Goal: Information Seeking & Learning: Understand process/instructions

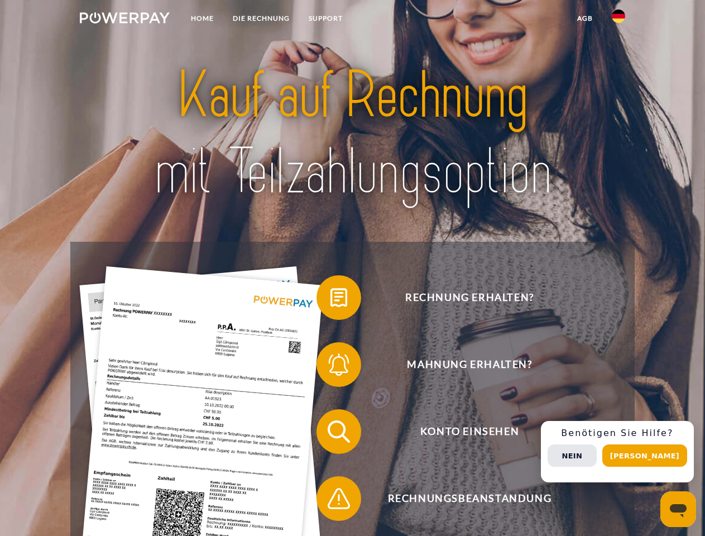
click at [125, 20] on img at bounding box center [125, 17] width 90 height 11
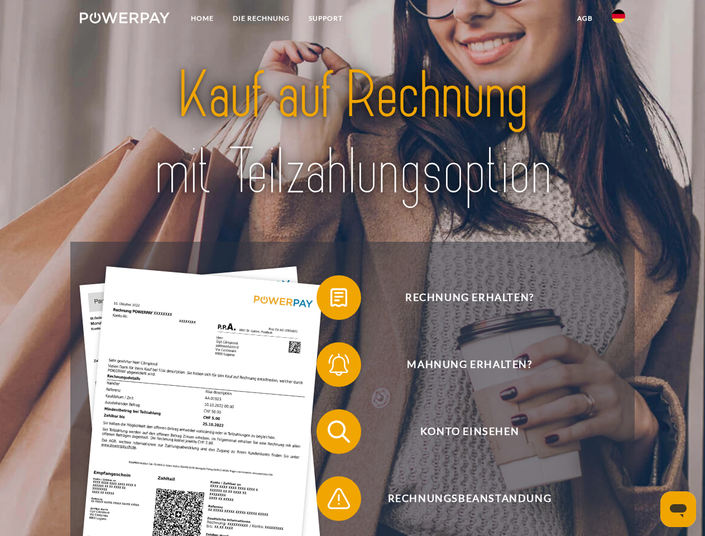
click at [619, 20] on img at bounding box center [618, 15] width 13 height 13
click at [585, 18] on link "agb" at bounding box center [585, 18] width 35 height 20
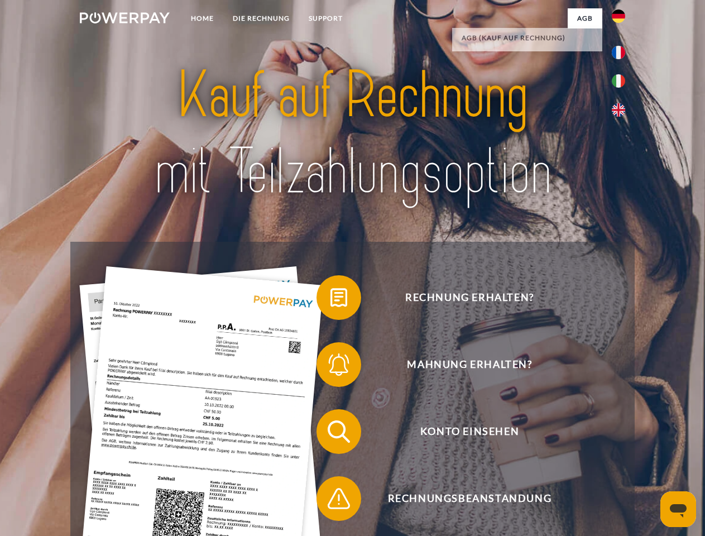
click at [331, 300] on span at bounding box center [322, 298] width 56 height 56
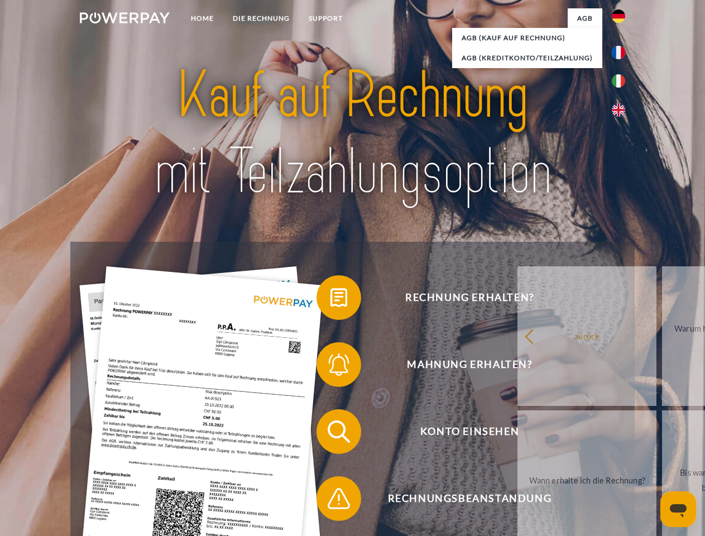
click at [331, 367] on span at bounding box center [322, 365] width 56 height 56
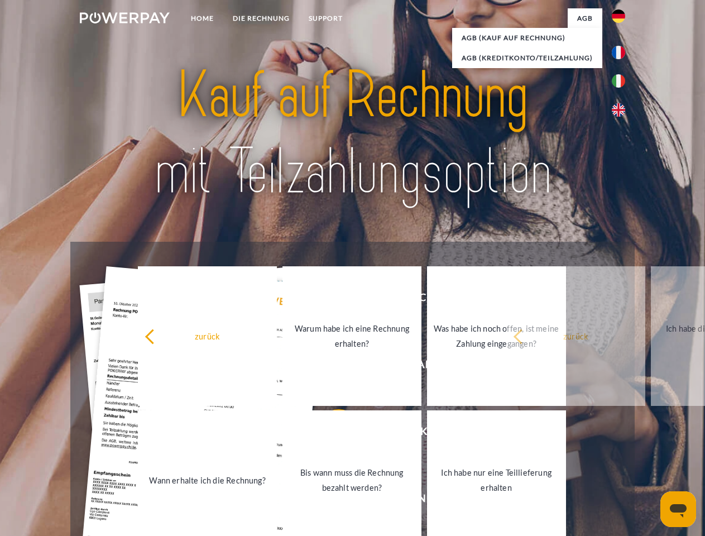
click at [331, 434] on link "Bis wann muss die Rechnung bezahlt werden?" at bounding box center [352, 481] width 139 height 140
click at [331, 501] on span at bounding box center [322, 499] width 56 height 56
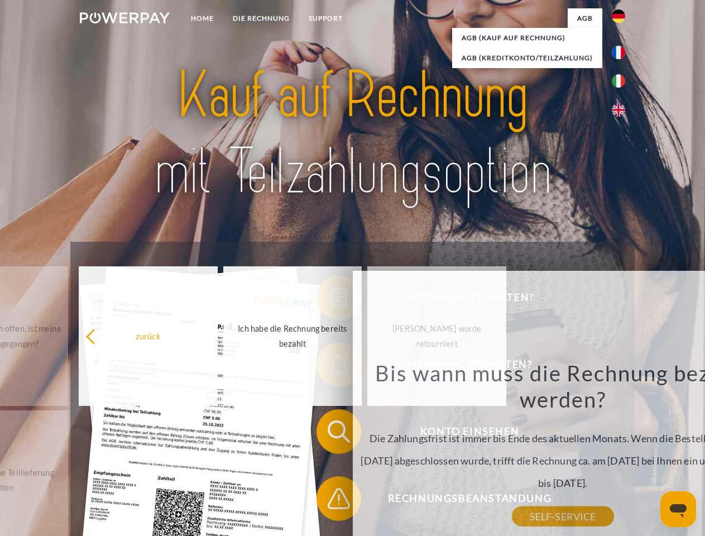
click at [622, 452] on div "Rechnung erhalten? Mahnung erhalten? Konto einsehen" at bounding box center [352, 465] width 564 height 447
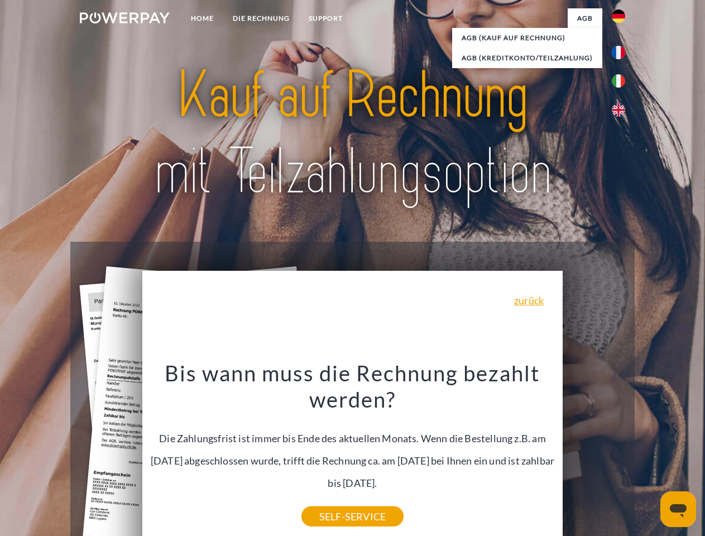
click at [594, 454] on span "Konto einsehen" at bounding box center [470, 431] width 274 height 45
click at [649, 456] on header "Home DIE RECHNUNG SUPPORT" at bounding box center [352, 385] width 705 height 771
